Goal: Complete application form: Complete application form

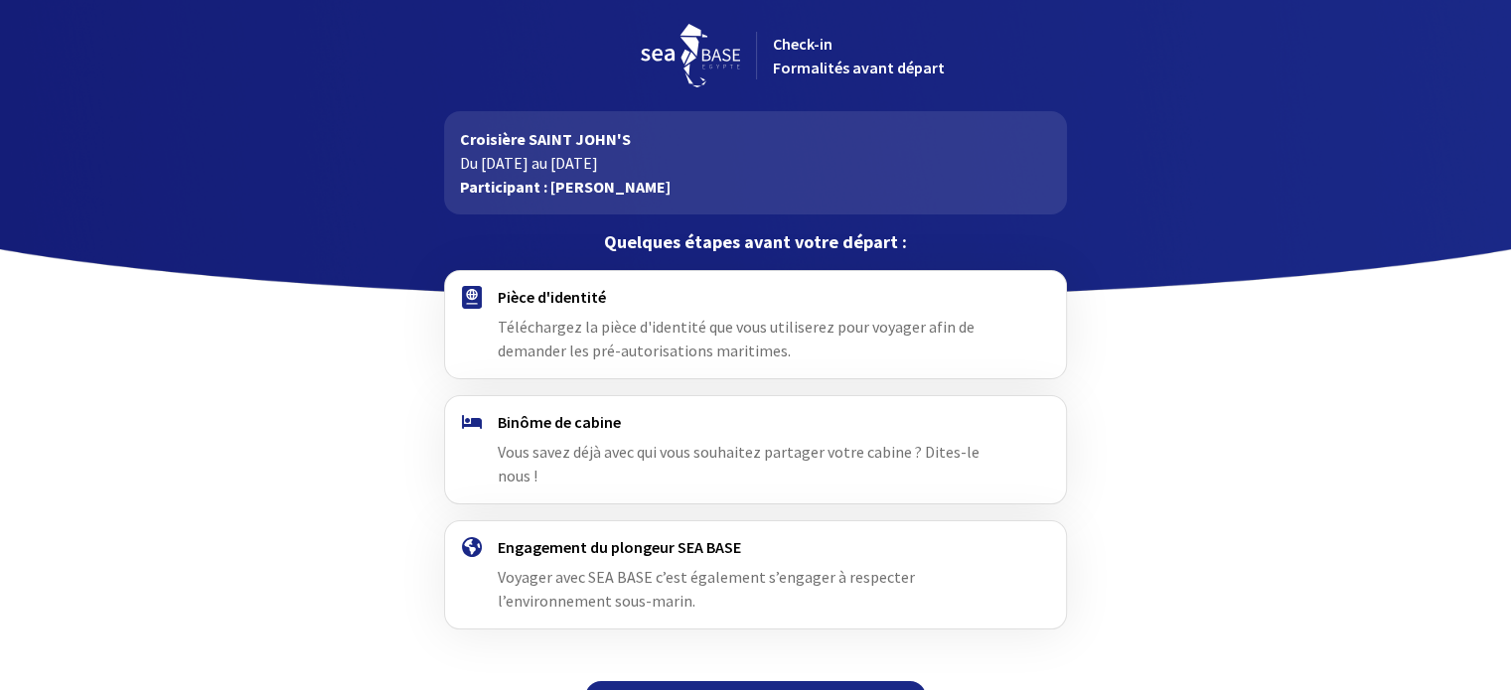
click at [465, 293] on img at bounding box center [472, 297] width 20 height 23
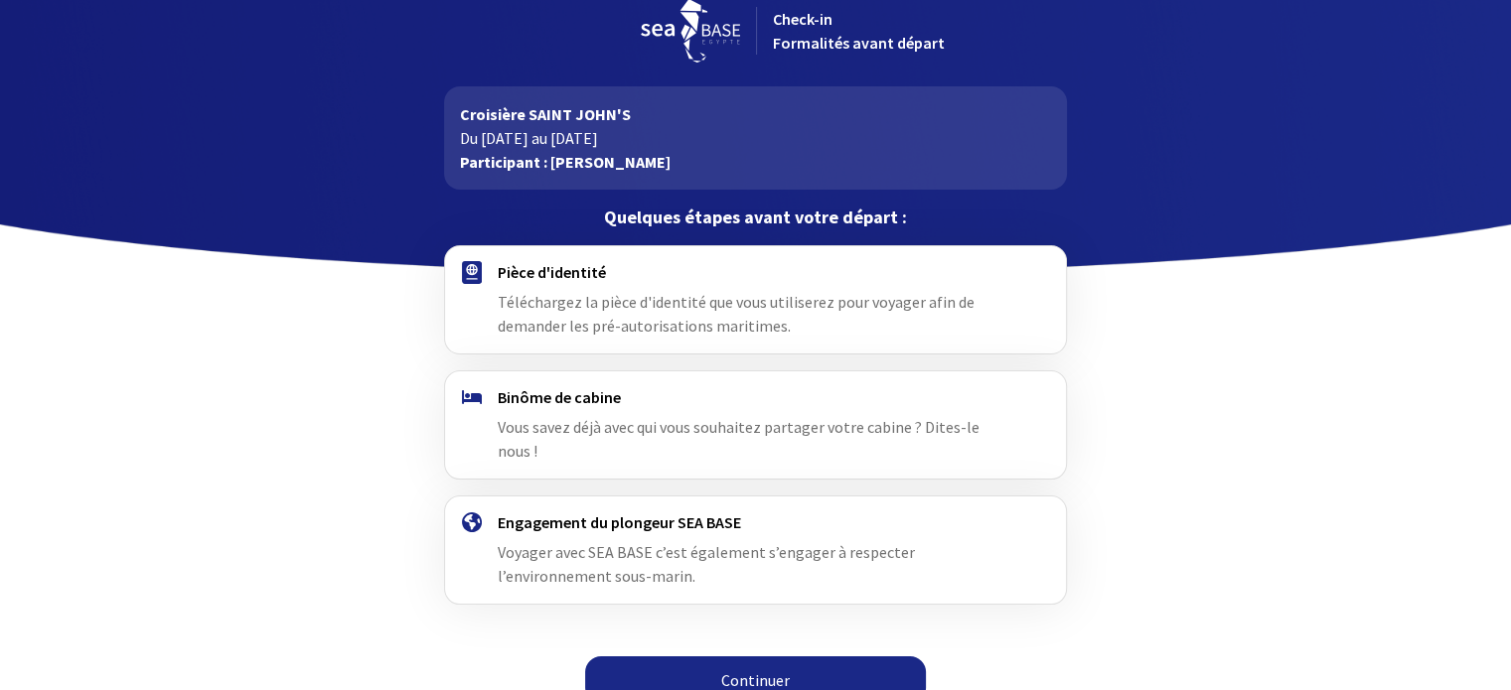
click at [699, 657] on link "Continuer" at bounding box center [755, 681] width 341 height 48
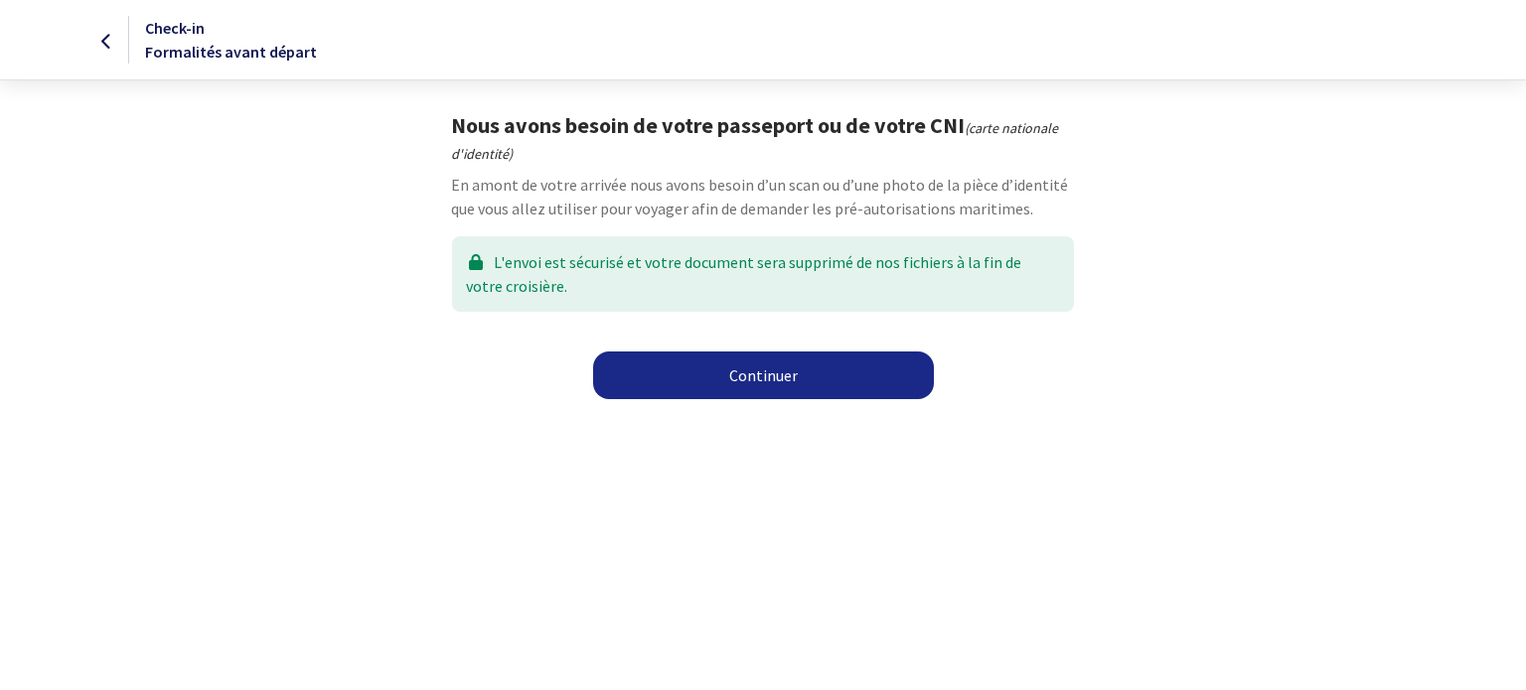
click at [761, 364] on link "Continuer" at bounding box center [763, 376] width 341 height 48
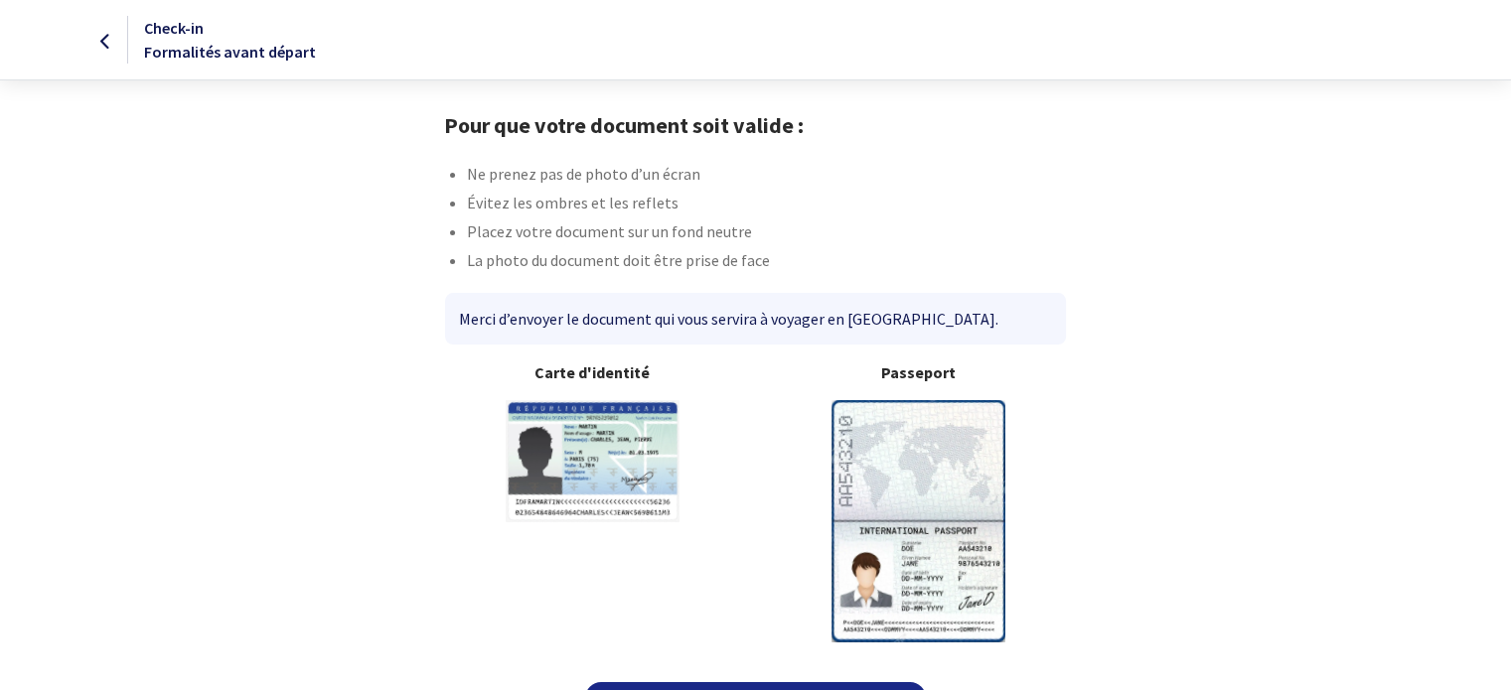
click at [966, 483] on img at bounding box center [919, 520] width 174 height 241
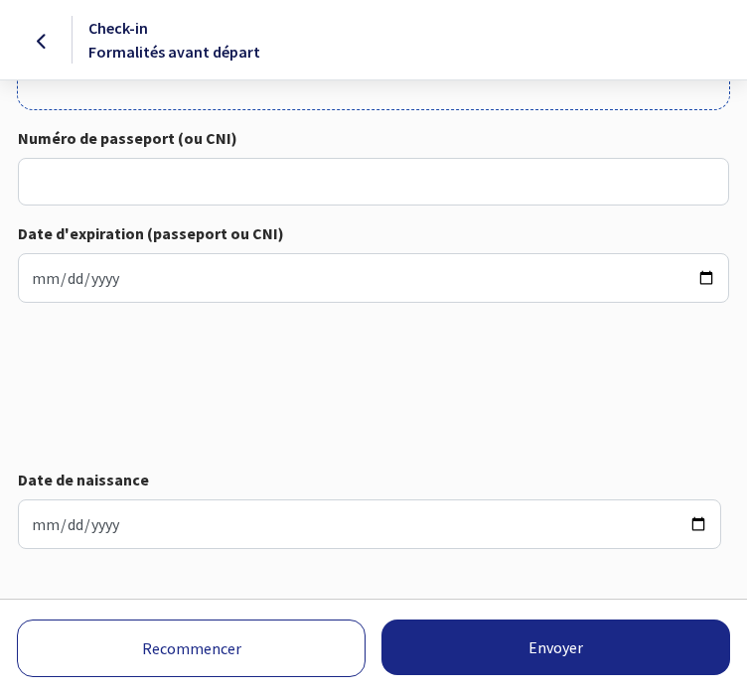
scroll to position [853, 0]
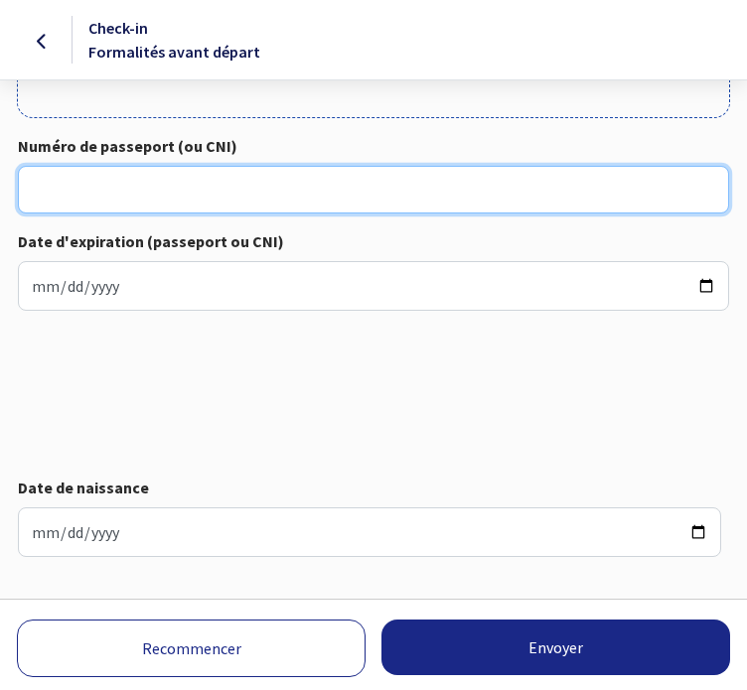
click at [65, 178] on input "Numéro de passeport (ou CNI)" at bounding box center [373, 190] width 711 height 48
type input "18AP29314"
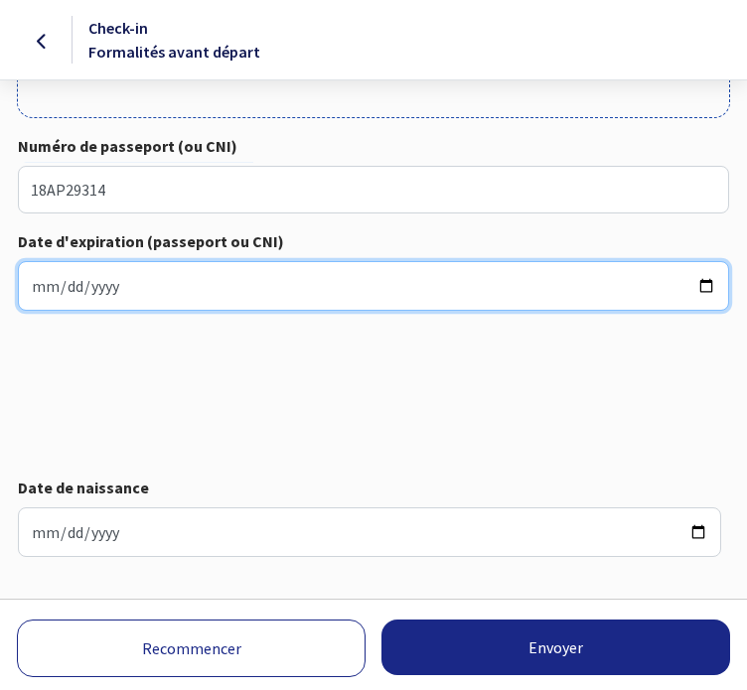
click at [51, 280] on input "Date d'expiration (passeport ou CNI)" at bounding box center [373, 286] width 711 height 50
click at [61, 284] on input "Date d'expiration (passeport ou CNI)" at bounding box center [373, 286] width 711 height 50
type input "0001-12-12"
type input "0201-12-12"
click at [40, 284] on input "0028-12-12" at bounding box center [373, 286] width 711 height 50
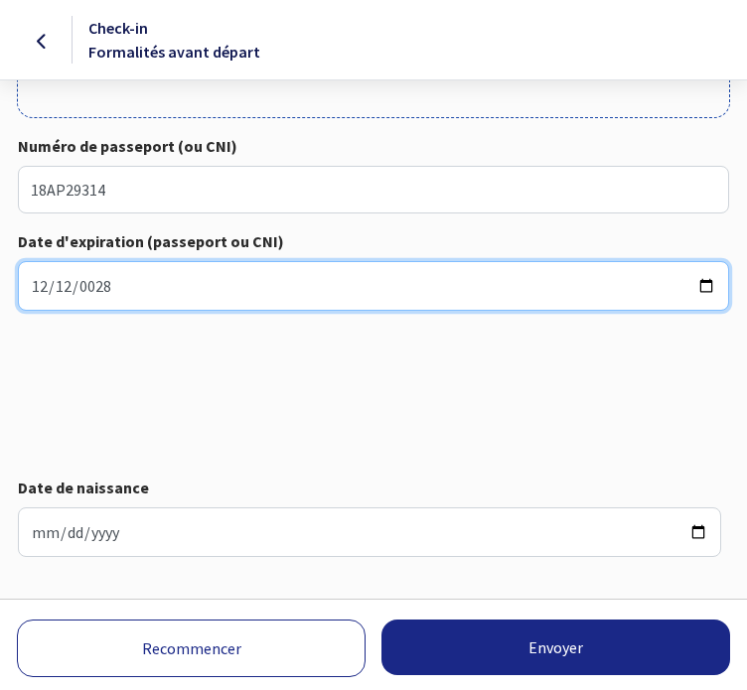
click at [40, 284] on input "0028-12-12" at bounding box center [373, 286] width 711 height 50
type input "2028-12-17"
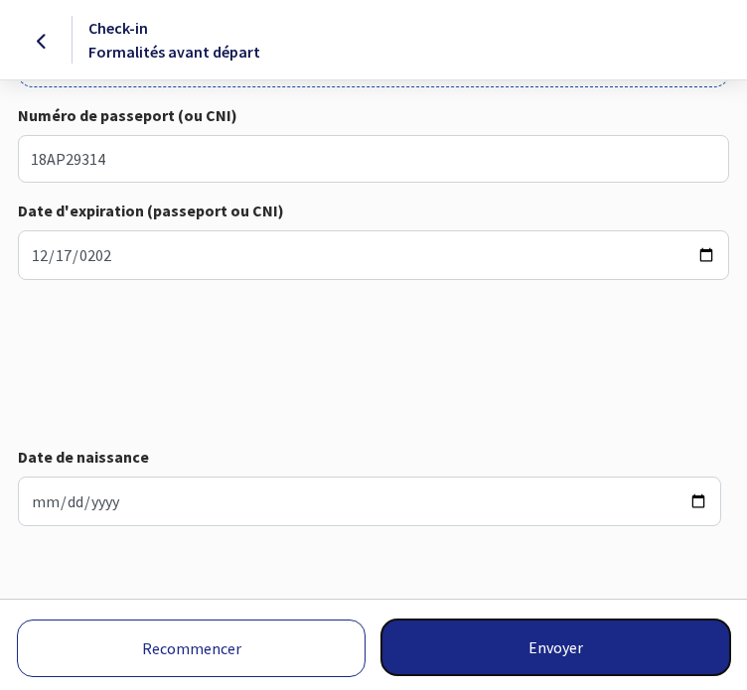
click at [521, 284] on button "Envoyer" at bounding box center [555, 648] width 349 height 56
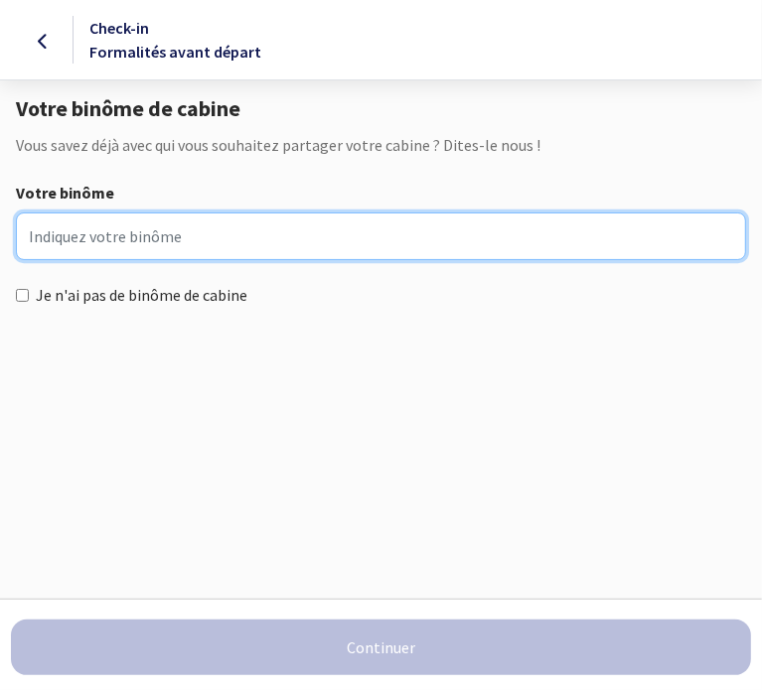
click at [94, 243] on input "Votre binôme" at bounding box center [381, 237] width 730 height 48
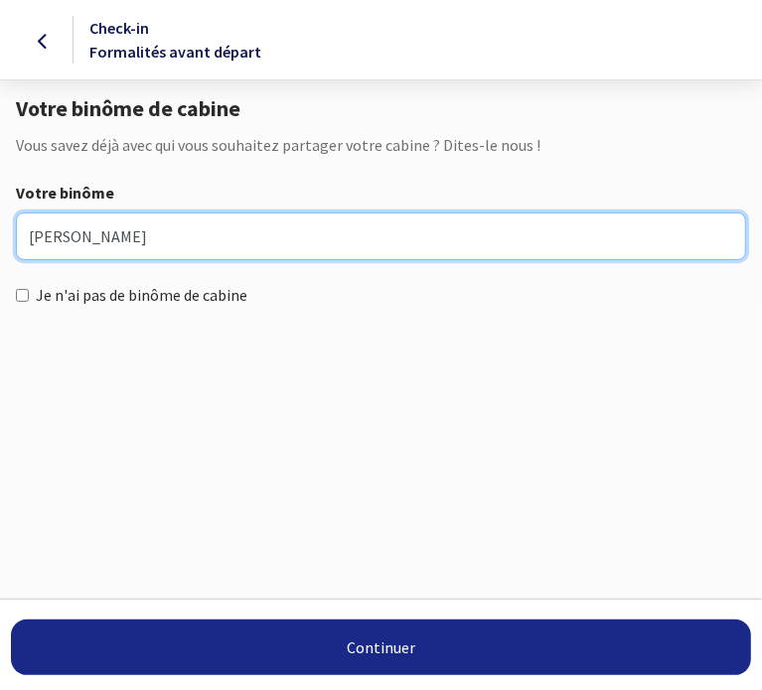
type input "[PERSON_NAME]"
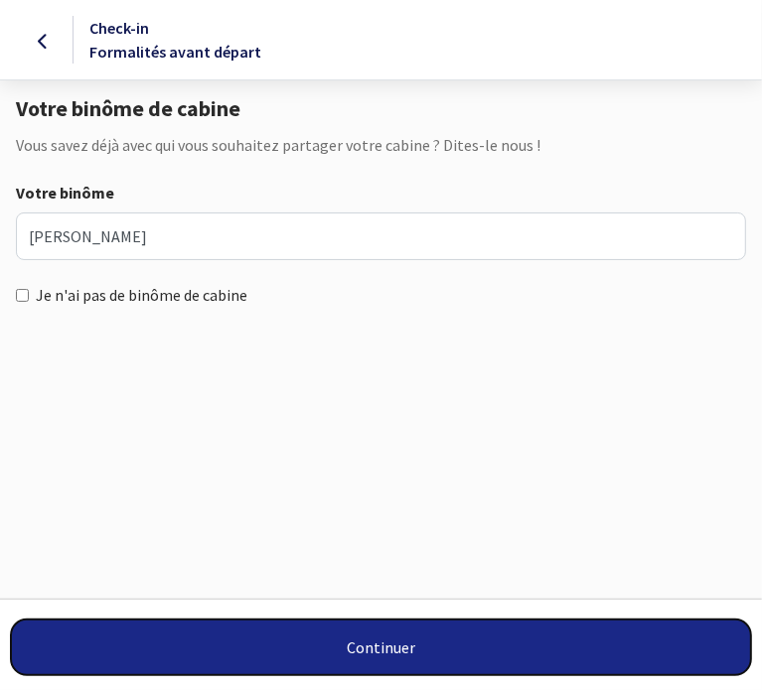
click at [346, 631] on button "Continuer" at bounding box center [381, 648] width 740 height 56
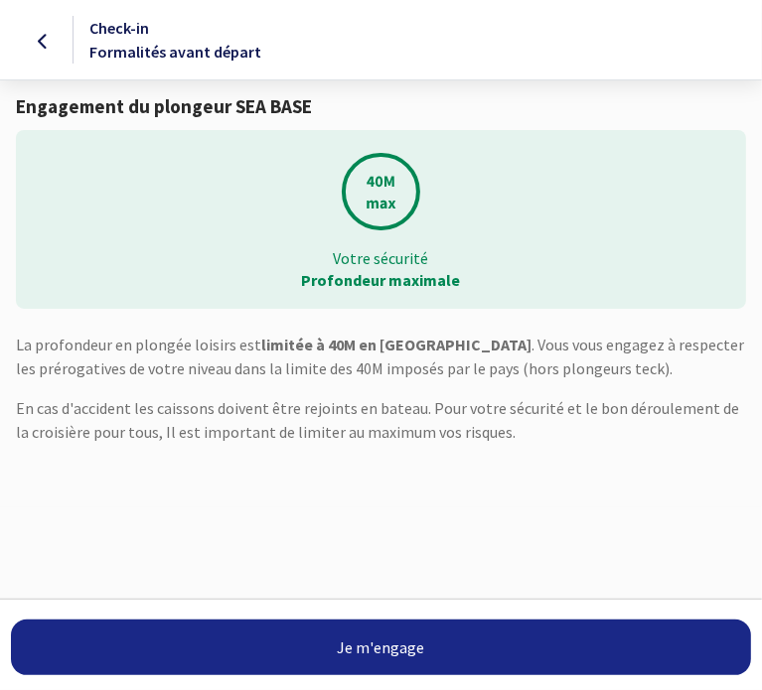
click at [398, 633] on link "Je m'engage" at bounding box center [381, 648] width 740 height 56
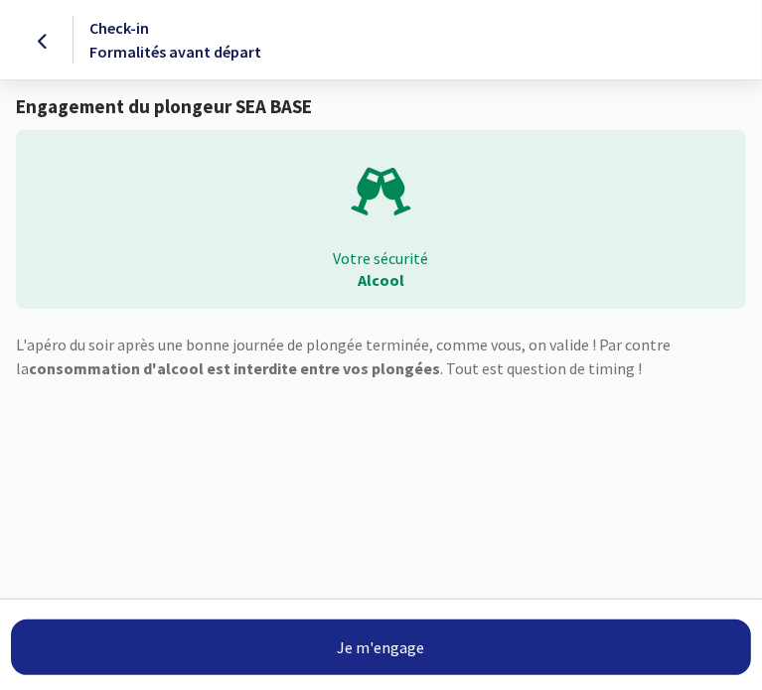
click at [366, 627] on link "Je m'engage" at bounding box center [381, 648] width 740 height 56
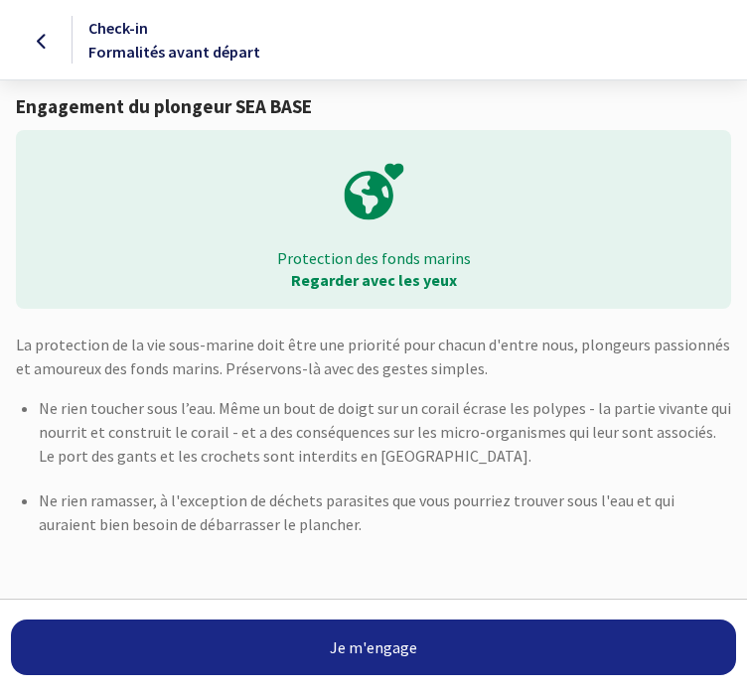
click at [366, 639] on link "Je m'engage" at bounding box center [373, 648] width 725 height 56
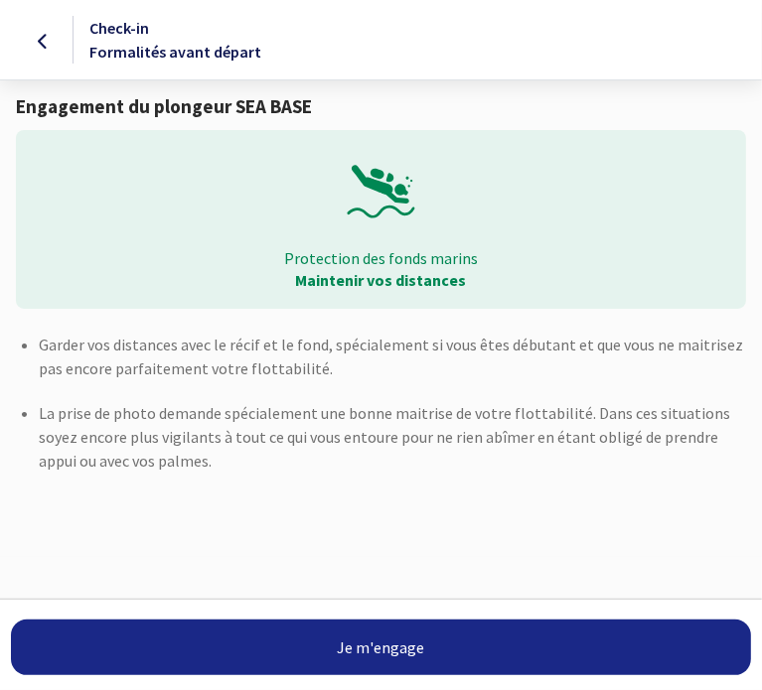
click at [362, 649] on link "Je m'engage" at bounding box center [381, 648] width 740 height 56
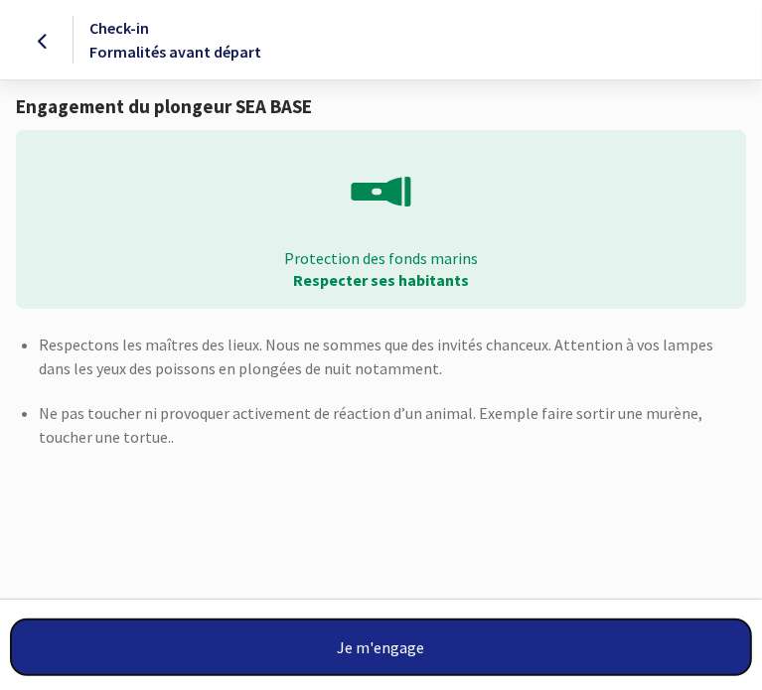
click at [376, 649] on button "Je m'engage" at bounding box center [381, 648] width 740 height 56
